Goal: Transaction & Acquisition: Obtain resource

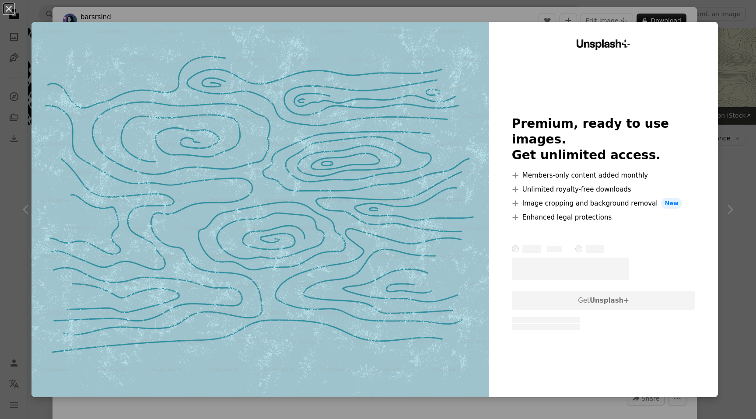
scroll to position [437, 0]
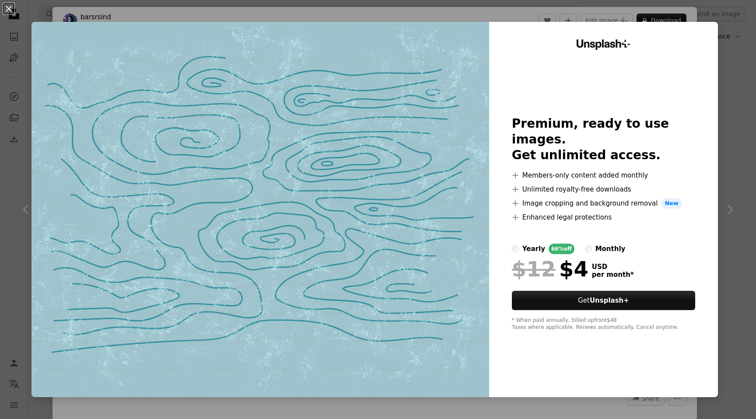
click at [735, 78] on div "An X shape Unsplash+ Premium, ready to use images. Get unlimited access. A plus…" at bounding box center [378, 209] width 756 height 419
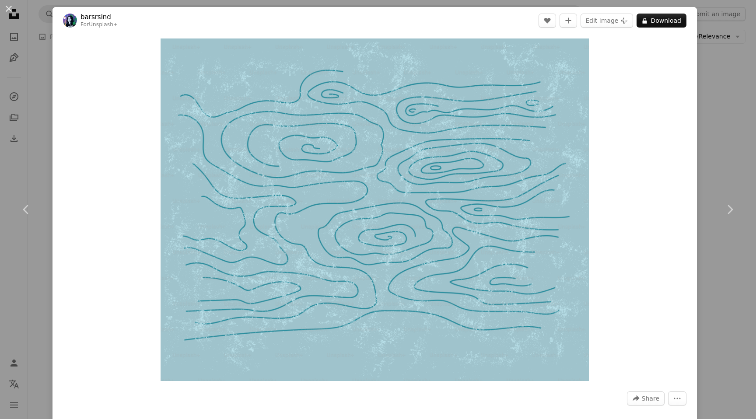
click at [734, 72] on div "An X shape Chevron left Chevron right barsrsind For Unsplash+ A heart A plus si…" at bounding box center [378, 209] width 756 height 419
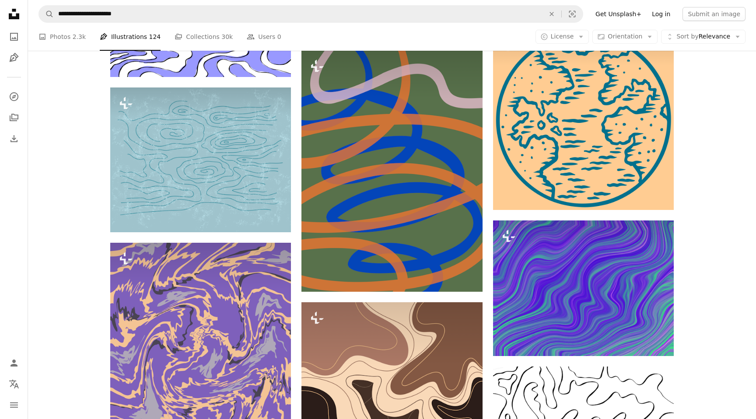
click at [671, 16] on link "Log in" at bounding box center [660, 14] width 29 height 14
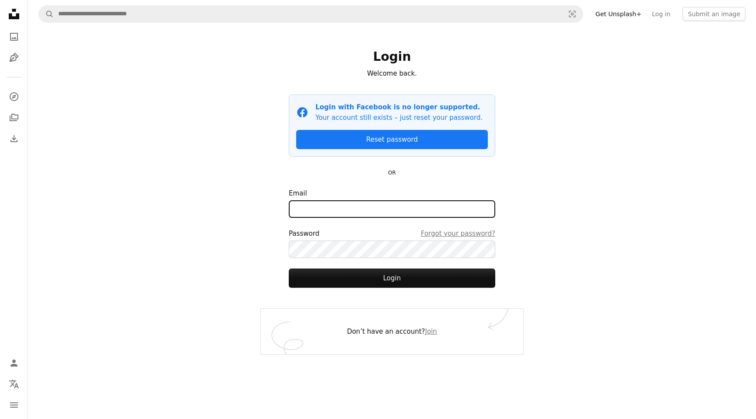
click at [326, 205] on input "Email" at bounding box center [392, 208] width 206 height 17
type input "**********"
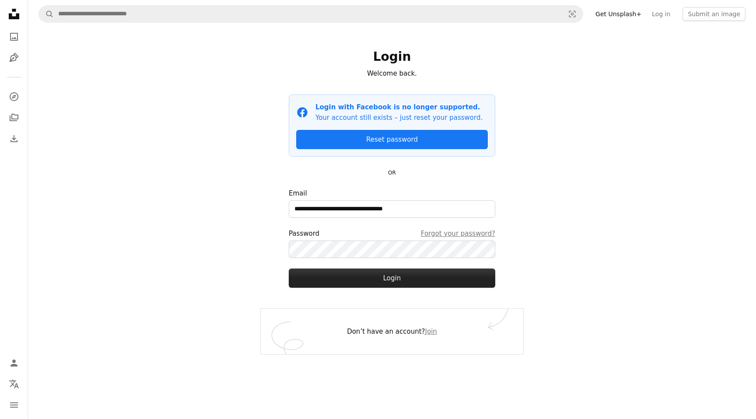
click at [359, 278] on button "Login" at bounding box center [392, 277] width 206 height 19
